Goal: Navigation & Orientation: Understand site structure

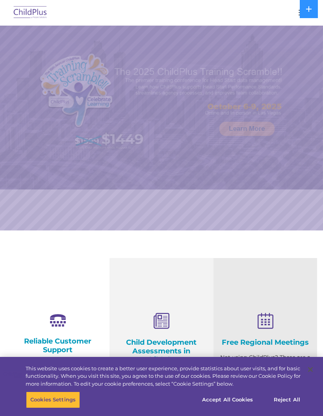
select select "MEDIUM"
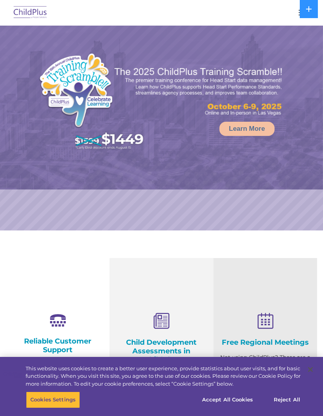
select select "MEDIUM"
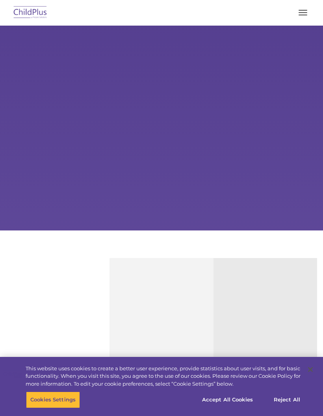
type input ""
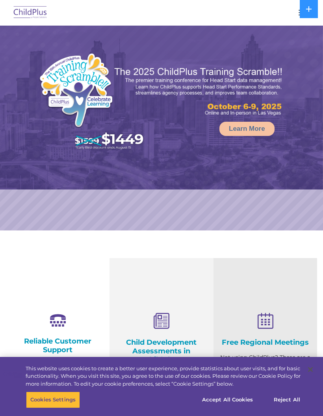
select select "MEDIUM"
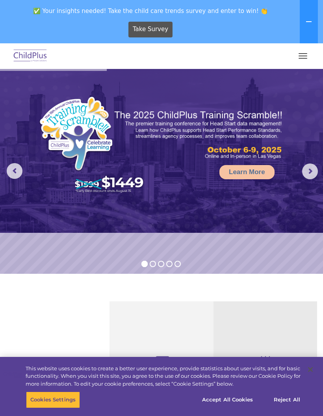
click at [300, 57] on button "button" at bounding box center [302, 56] width 17 height 13
